Goal: Task Accomplishment & Management: Use online tool/utility

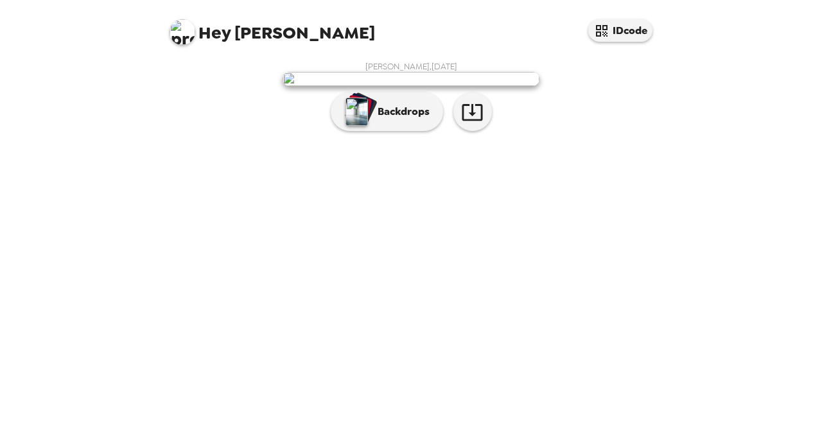
scroll to position [37, 0]
click at [466, 123] on icon "button" at bounding box center [472, 112] width 22 height 22
click at [383, 119] on p "Backdrops" at bounding box center [400, 111] width 58 height 15
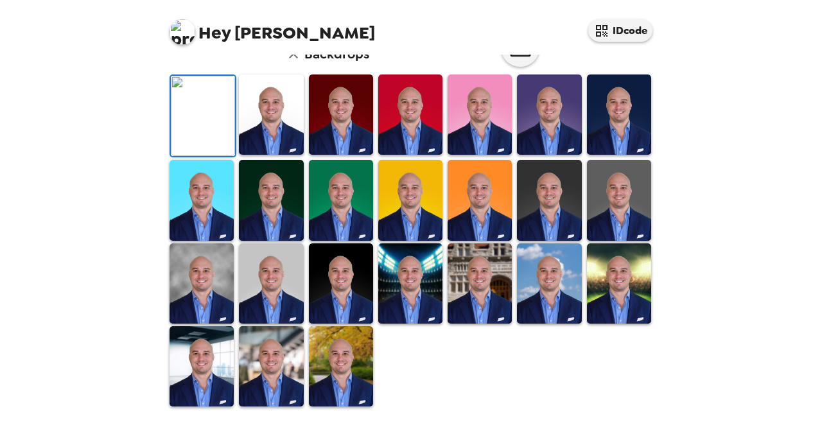
scroll to position [234, 0]
click at [272, 155] on img at bounding box center [271, 114] width 64 height 80
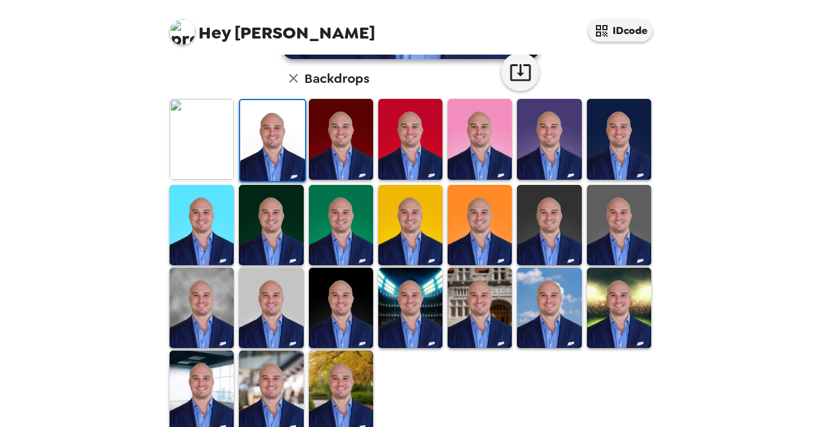
scroll to position [351, 0]
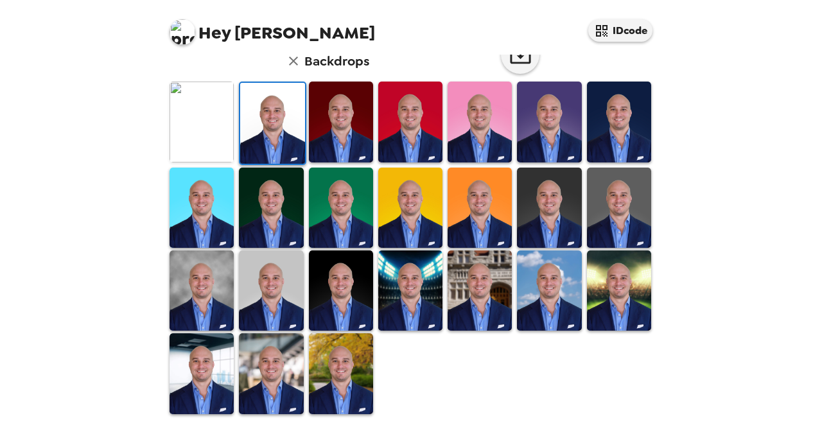
click at [267, 342] on img at bounding box center [271, 373] width 64 height 80
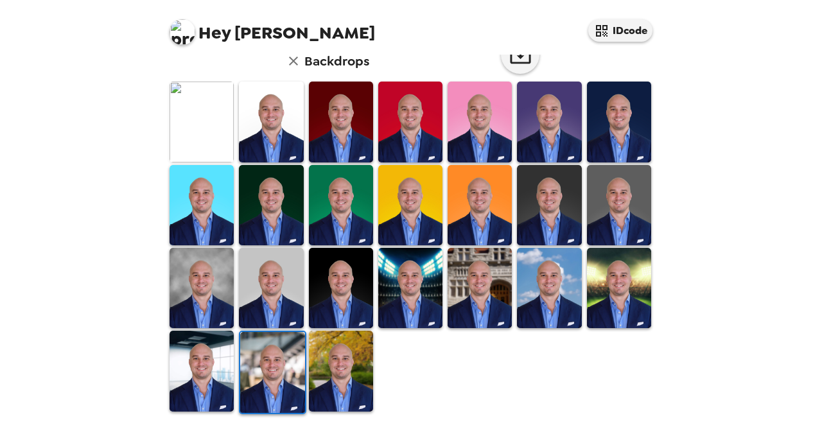
click at [215, 372] on img at bounding box center [202, 371] width 64 height 80
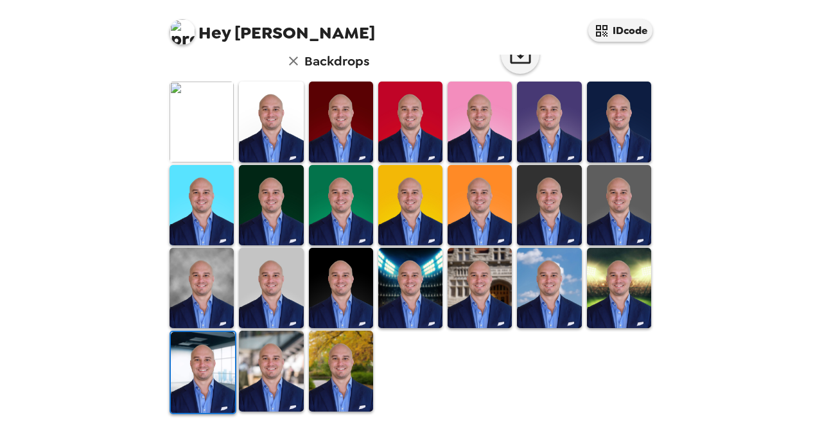
click at [216, 116] on img at bounding box center [202, 122] width 64 height 80
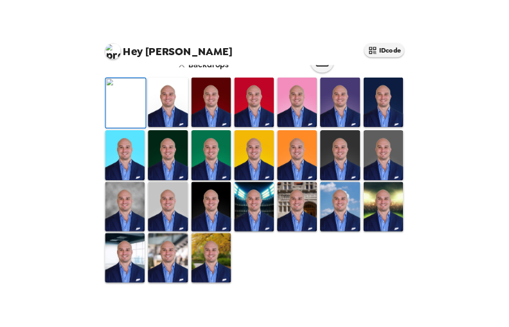
scroll to position [0, 0]
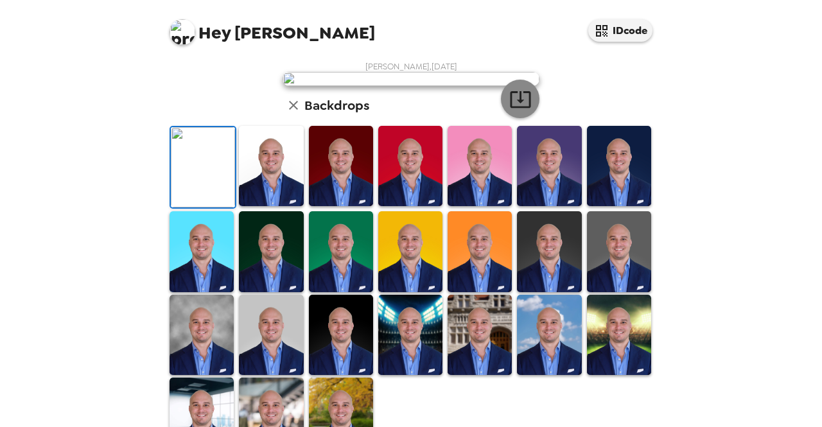
click at [523, 110] on icon "button" at bounding box center [520, 99] width 22 height 22
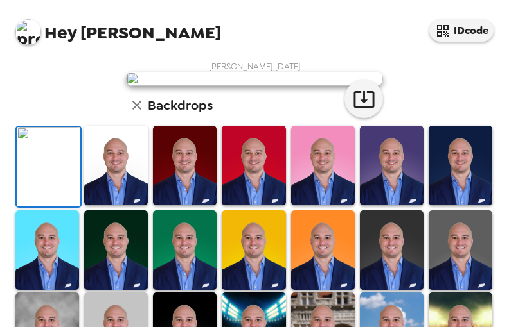
click at [240, 86] on img at bounding box center [254, 79] width 257 height 14
drag, startPoint x: 240, startPoint y: 200, endPoint x: 449, endPoint y: 147, distance: 215.2
click at [449, 147] on div "[PERSON_NAME] , [DATE] Backdrops" at bounding box center [254, 258] width 483 height 395
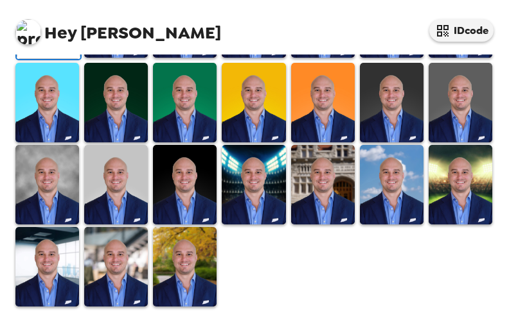
scroll to position [448, 0]
click at [462, 189] on img at bounding box center [460, 185] width 64 height 80
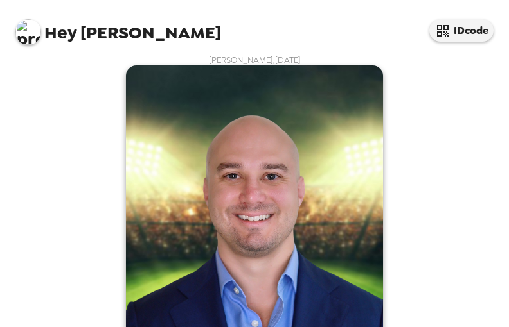
scroll to position [447, 0]
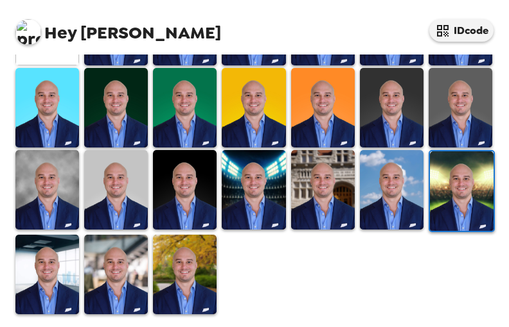
click at [199, 264] on img at bounding box center [185, 275] width 64 height 80
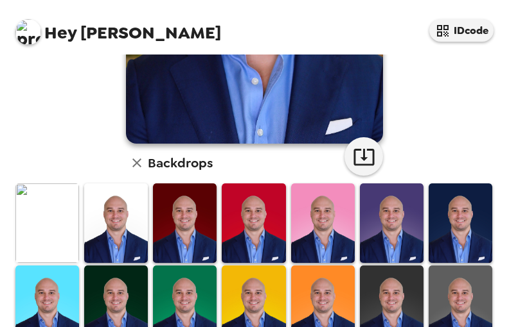
scroll to position [250, 0]
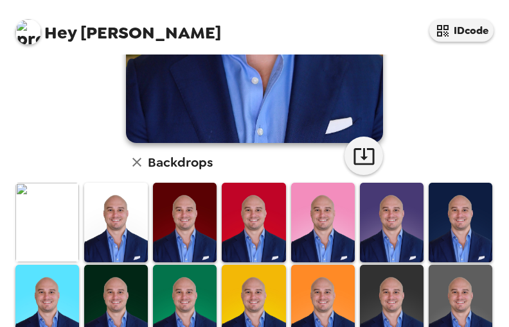
click at [46, 232] on img at bounding box center [47, 223] width 64 height 80
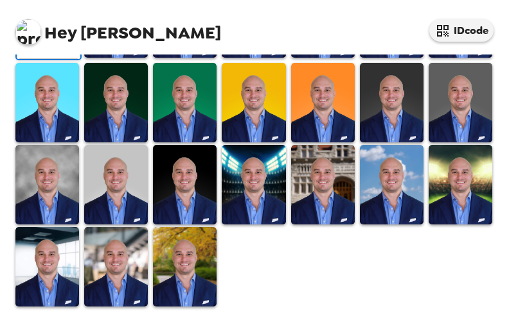
scroll to position [358, 0]
click at [256, 225] on img at bounding box center [254, 185] width 64 height 80
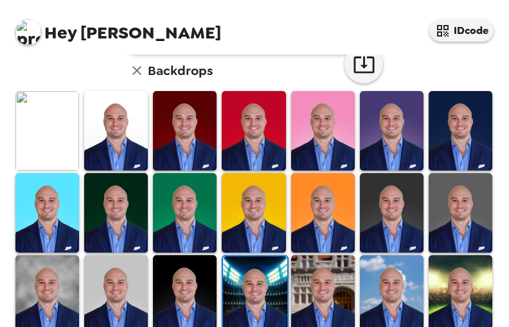
scroll to position [342, 0]
click at [302, 284] on img at bounding box center [323, 296] width 64 height 80
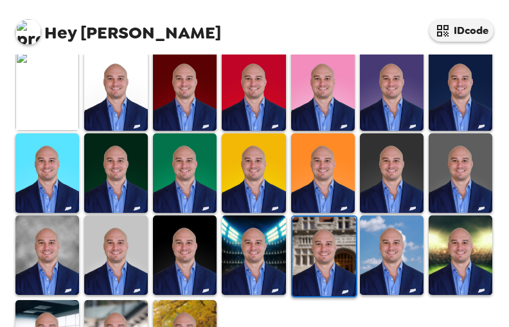
scroll to position [381, 0]
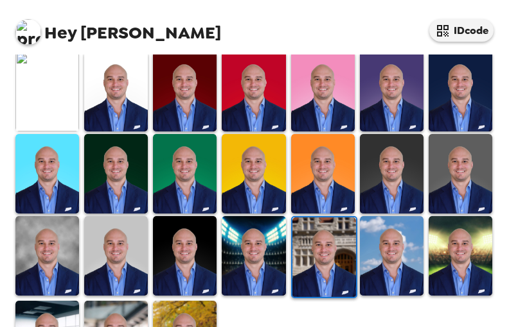
click at [385, 245] on img at bounding box center [392, 256] width 64 height 80
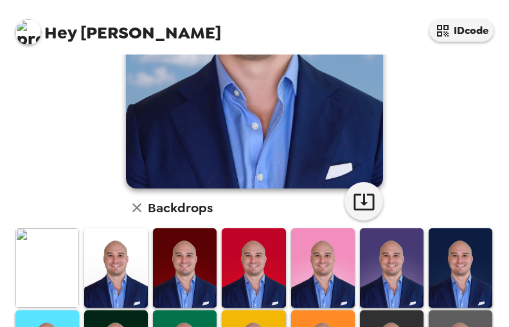
scroll to position [243, 0]
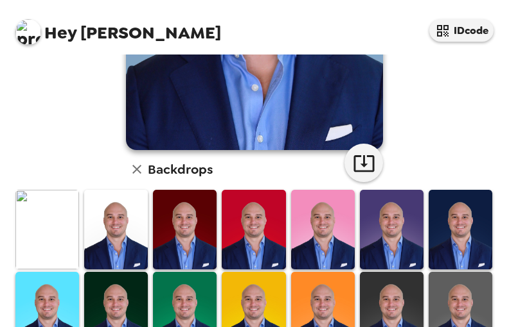
click at [448, 296] on img at bounding box center [460, 312] width 64 height 80
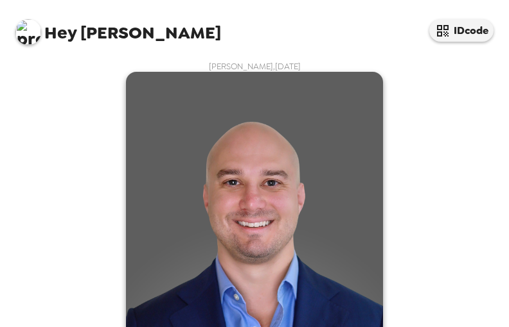
scroll to position [447, 0]
